Goal: Task Accomplishment & Management: Use online tool/utility

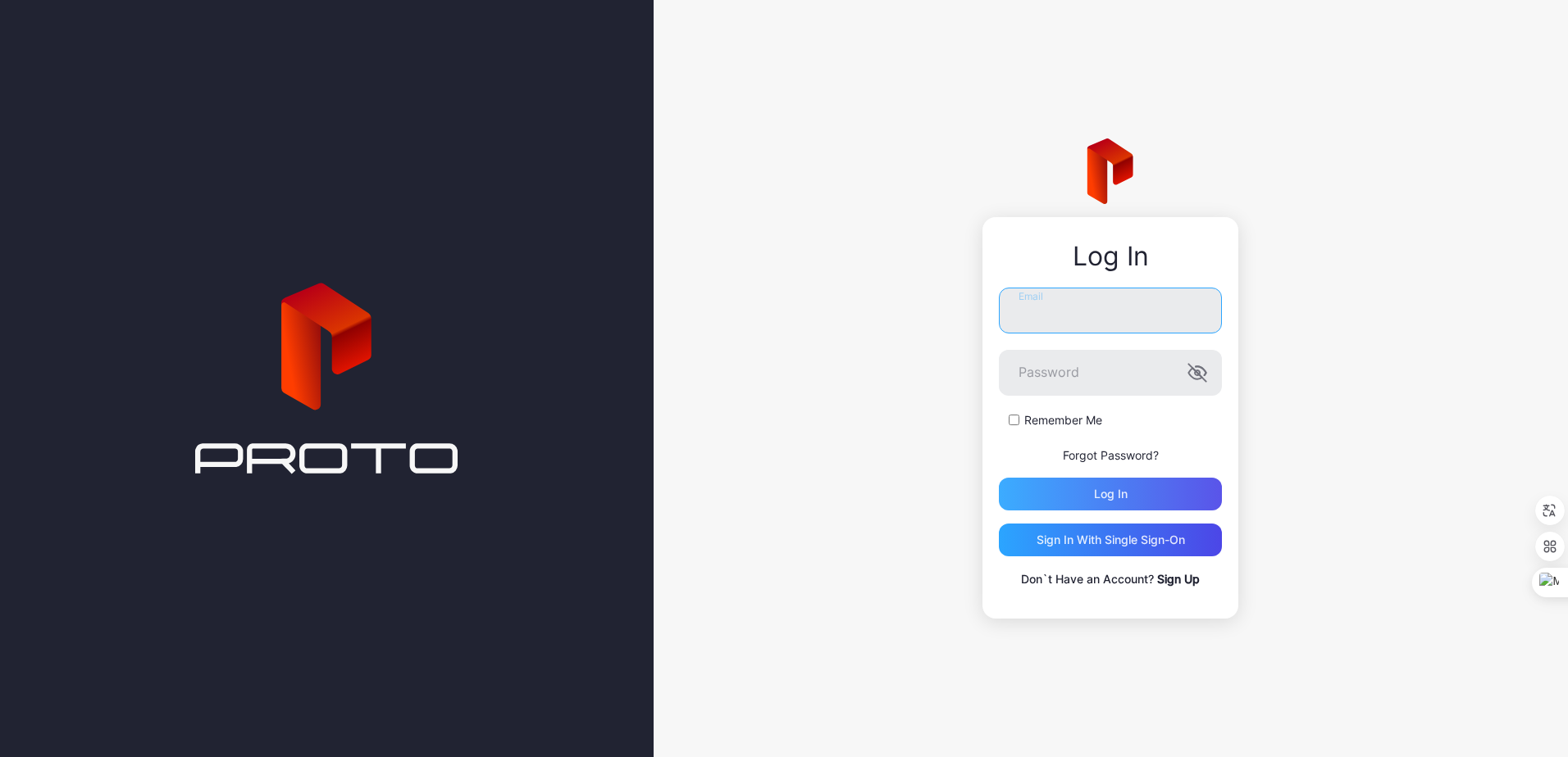
type input "**********"
click at [1091, 491] on div "Log in" at bounding box center [1109, 495] width 223 height 33
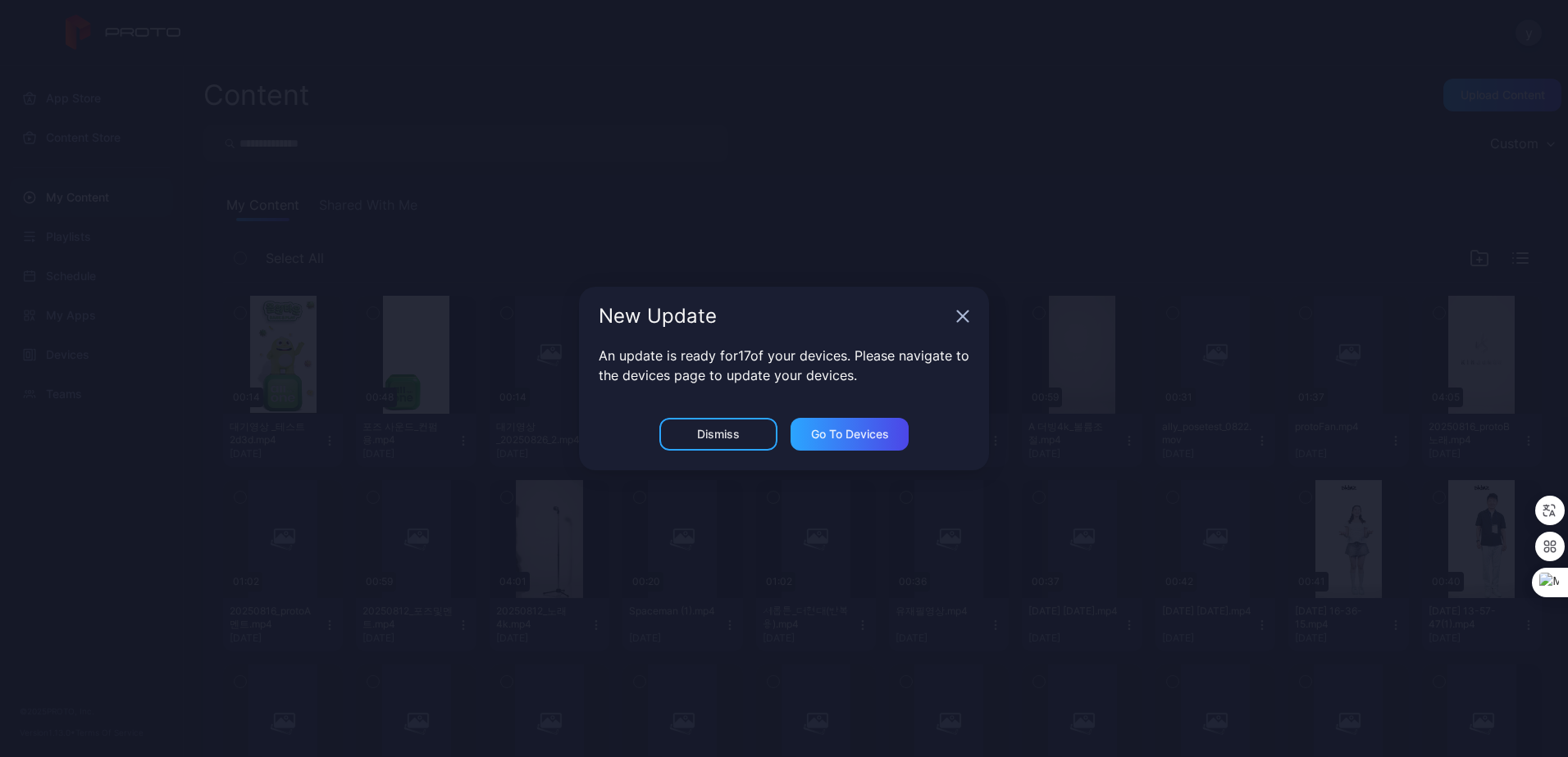
click at [966, 317] on icon "button" at bounding box center [962, 316] width 13 height 13
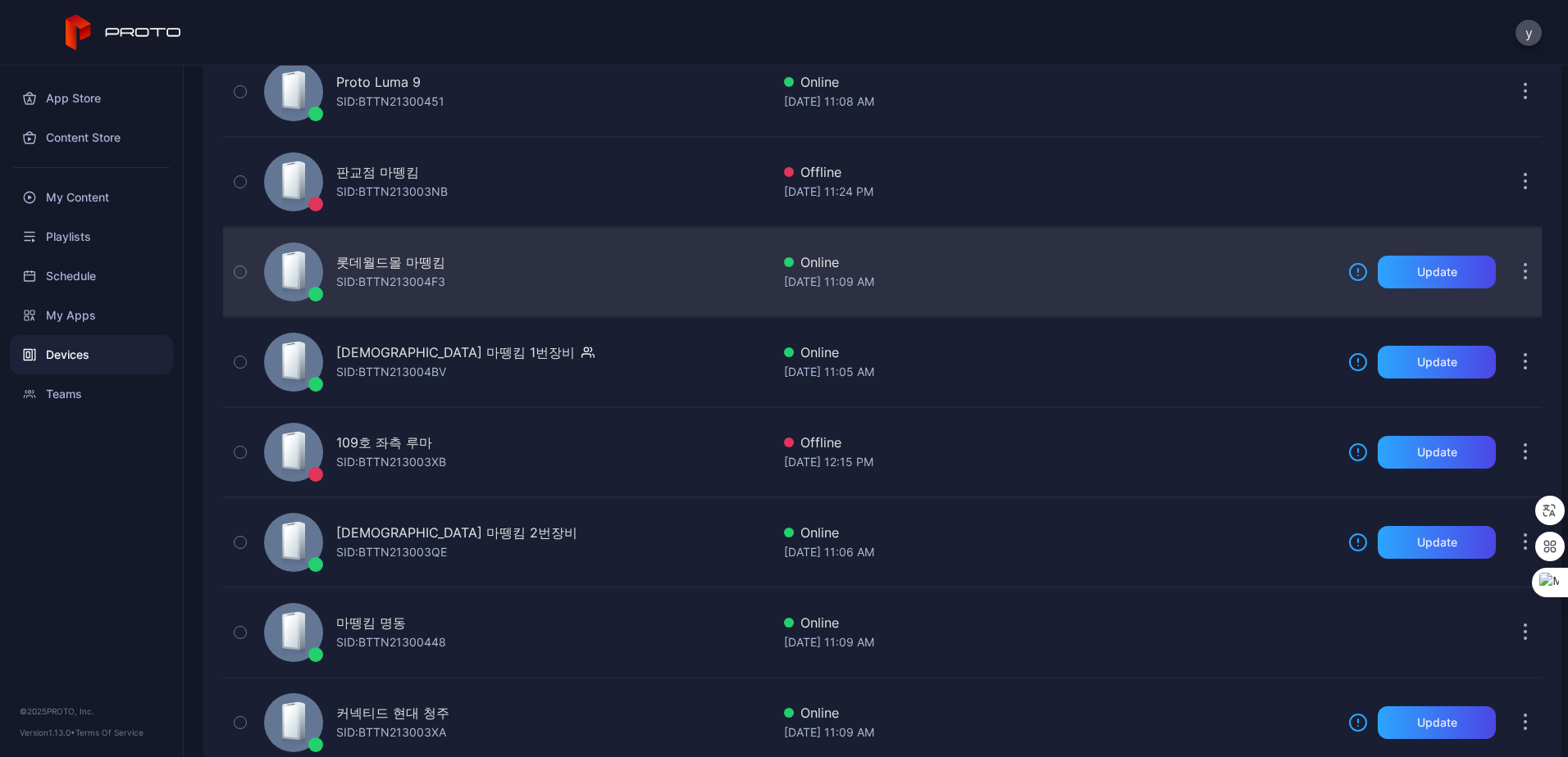
scroll to position [82, 0]
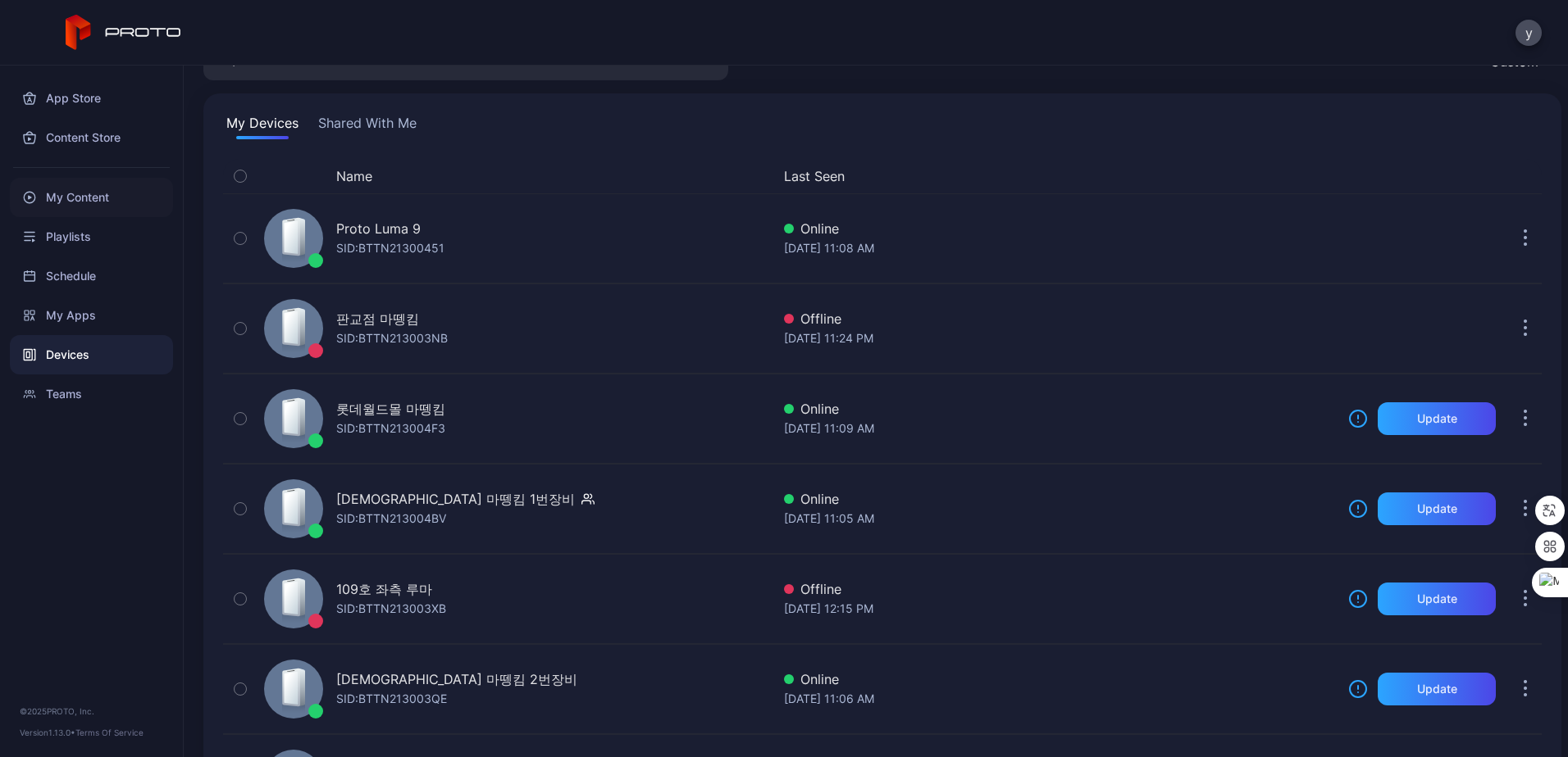
click at [82, 192] on div "My Content" at bounding box center [91, 197] width 163 height 39
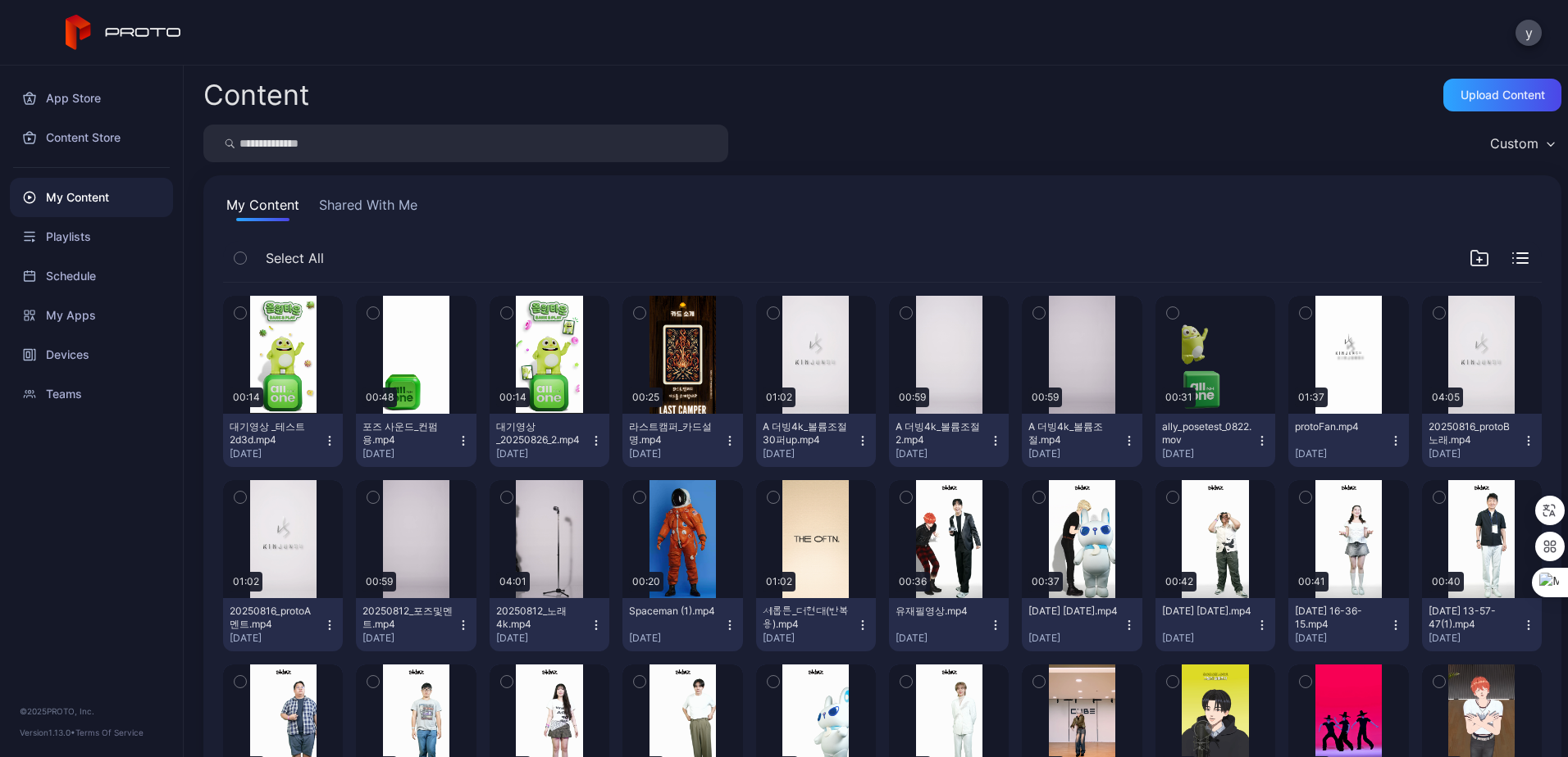
click at [369, 151] on input "search" at bounding box center [466, 143] width 525 height 38
type input "*"
type input "***"
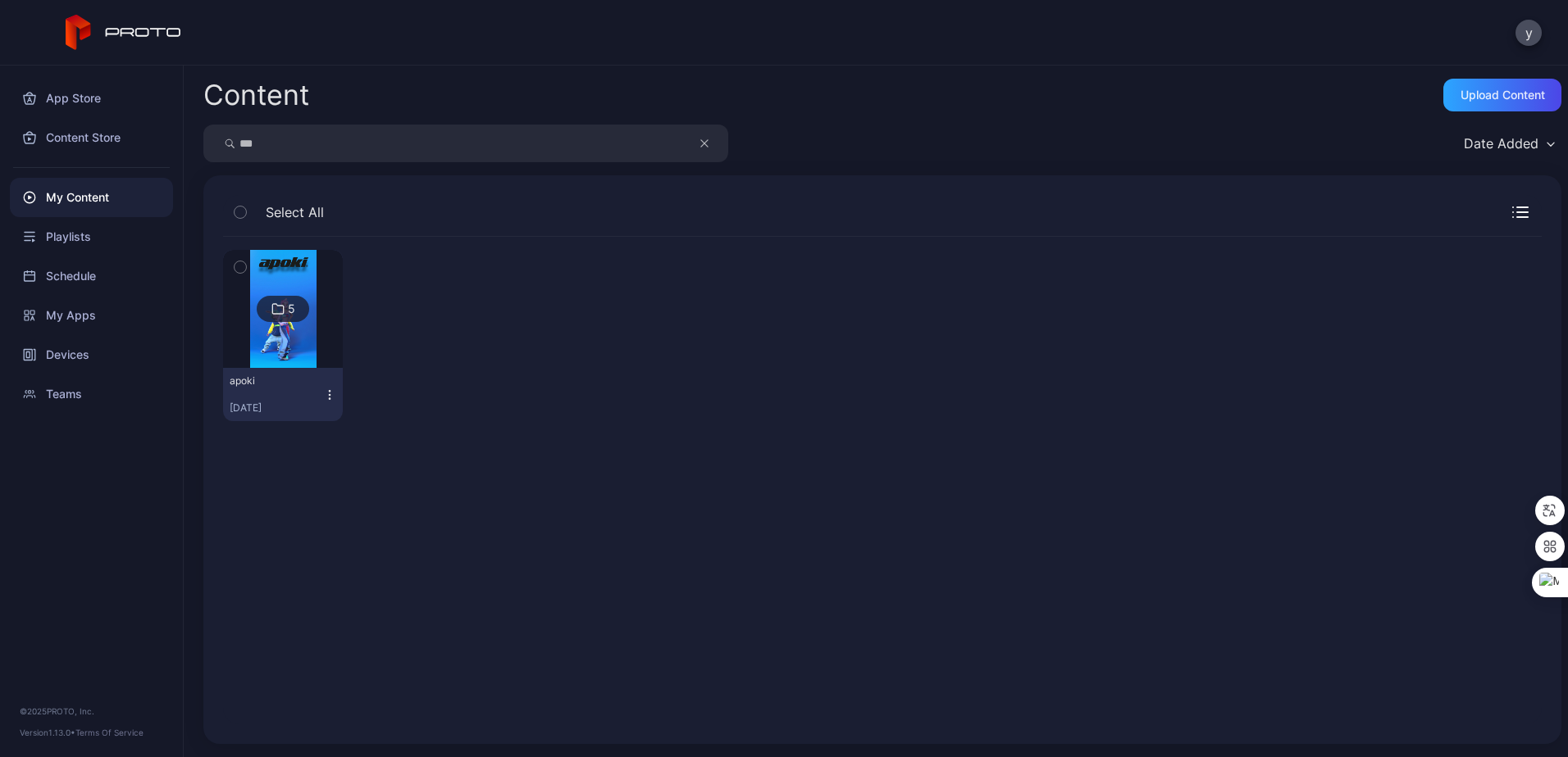
click at [291, 345] on img at bounding box center [283, 308] width 66 height 118
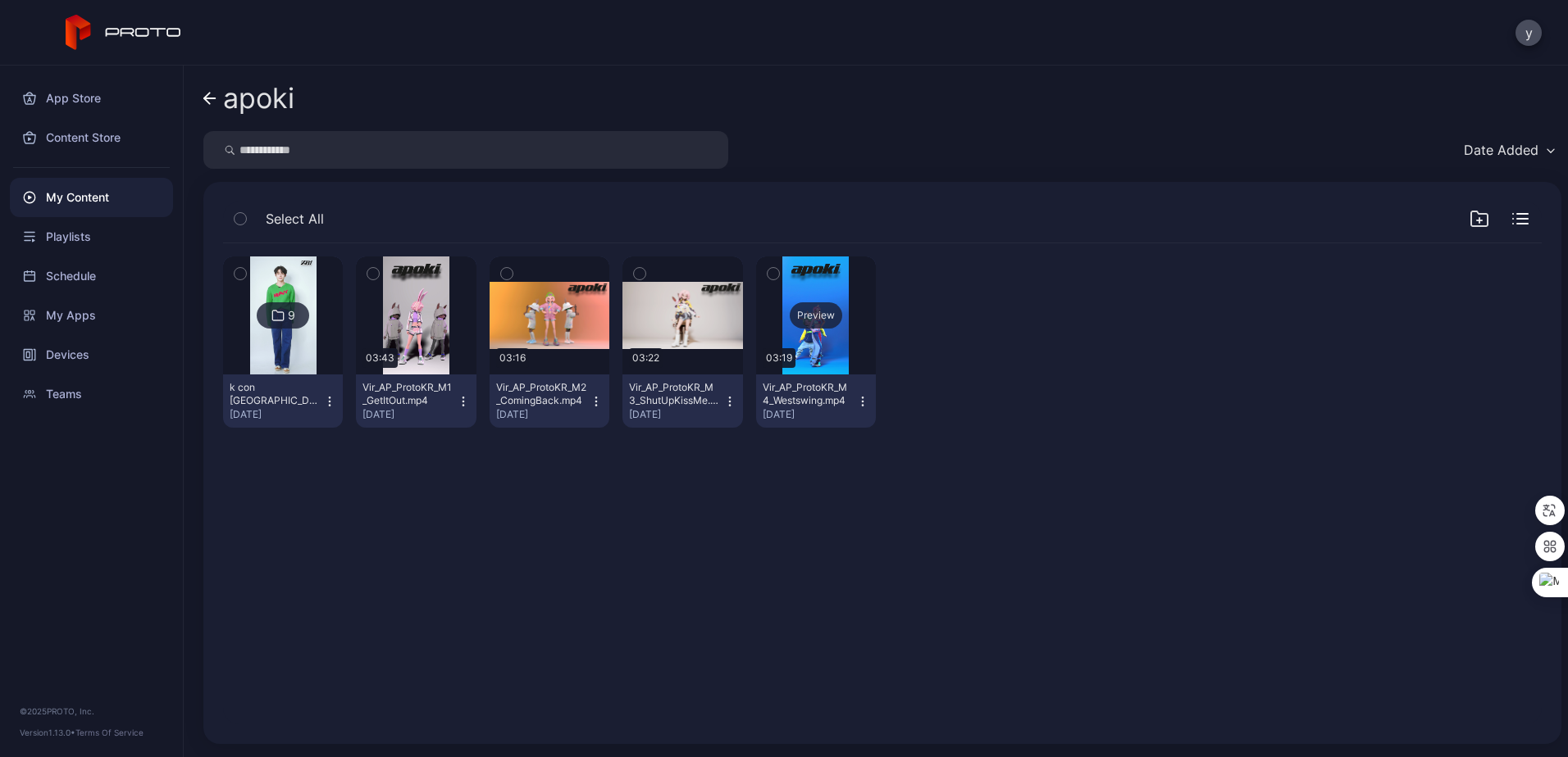
click at [798, 350] on div "Preview" at bounding box center [816, 315] width 120 height 118
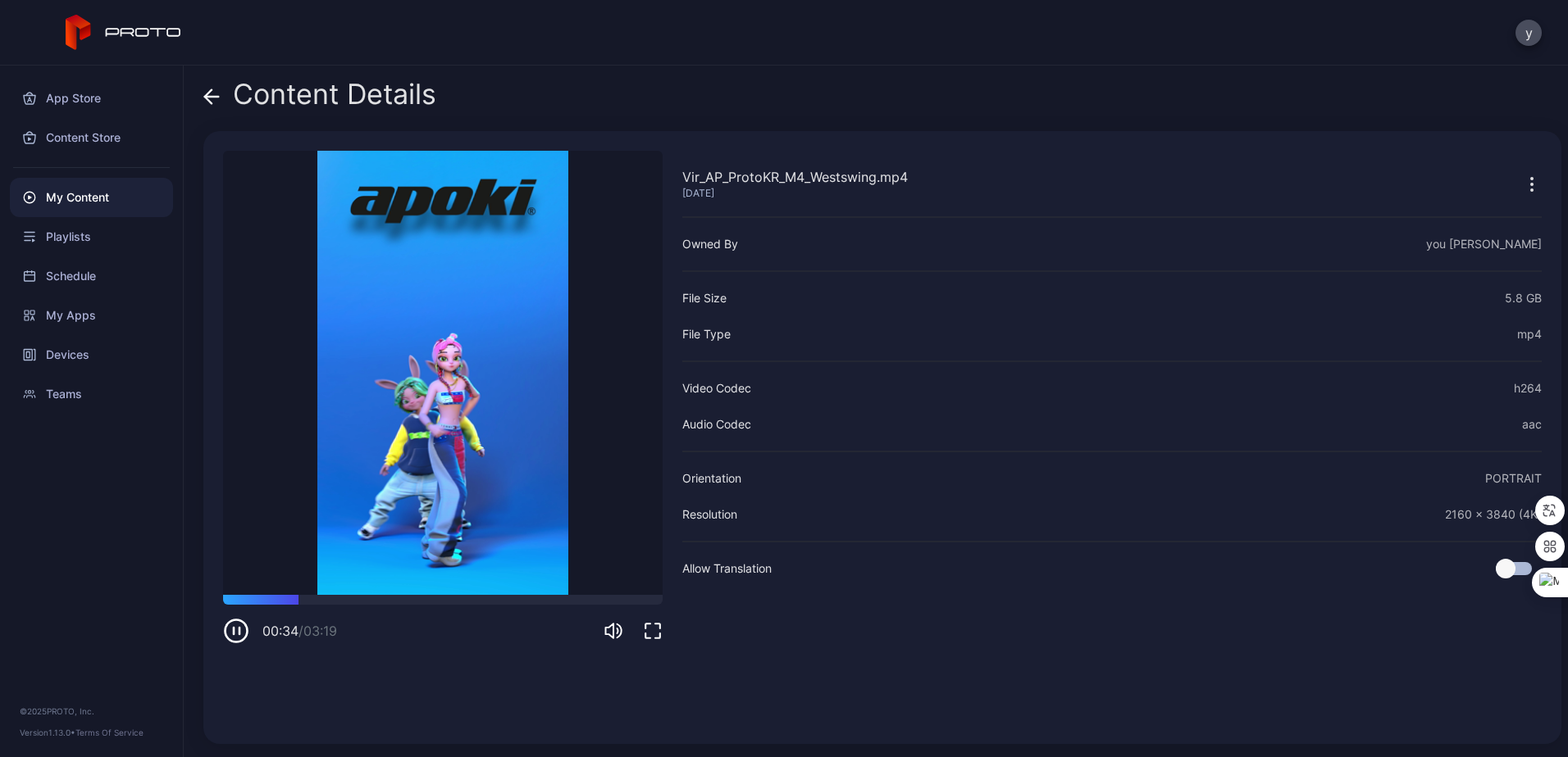
click at [241, 632] on icon "button" at bounding box center [235, 631] width 26 height 26
click at [105, 590] on div "App Store Content Store My Content Playlists Schedule My Apps Devices Teams © 2…" at bounding box center [91, 411] width 184 height 692
